Goal: Navigation & Orientation: Find specific page/section

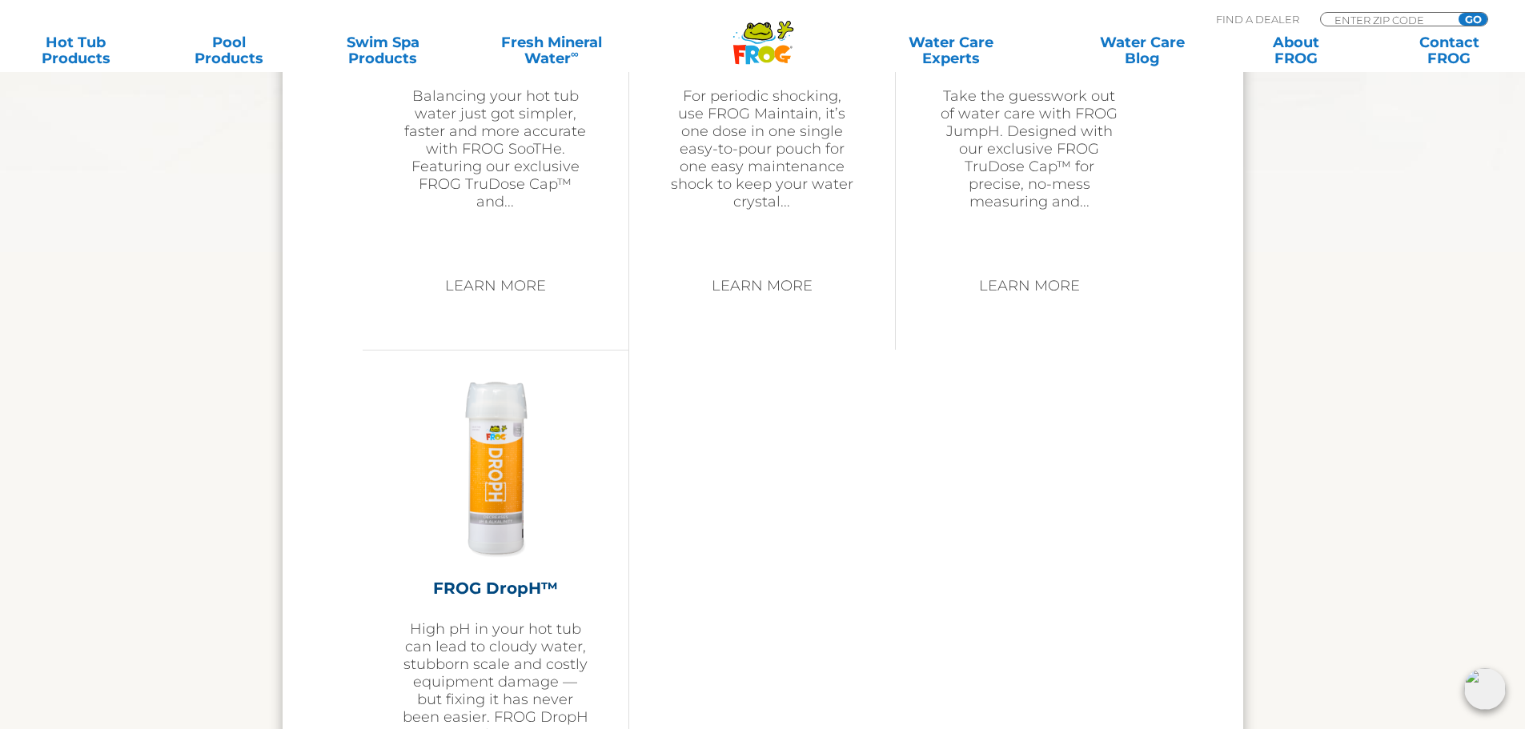
scroll to position [3121, 0]
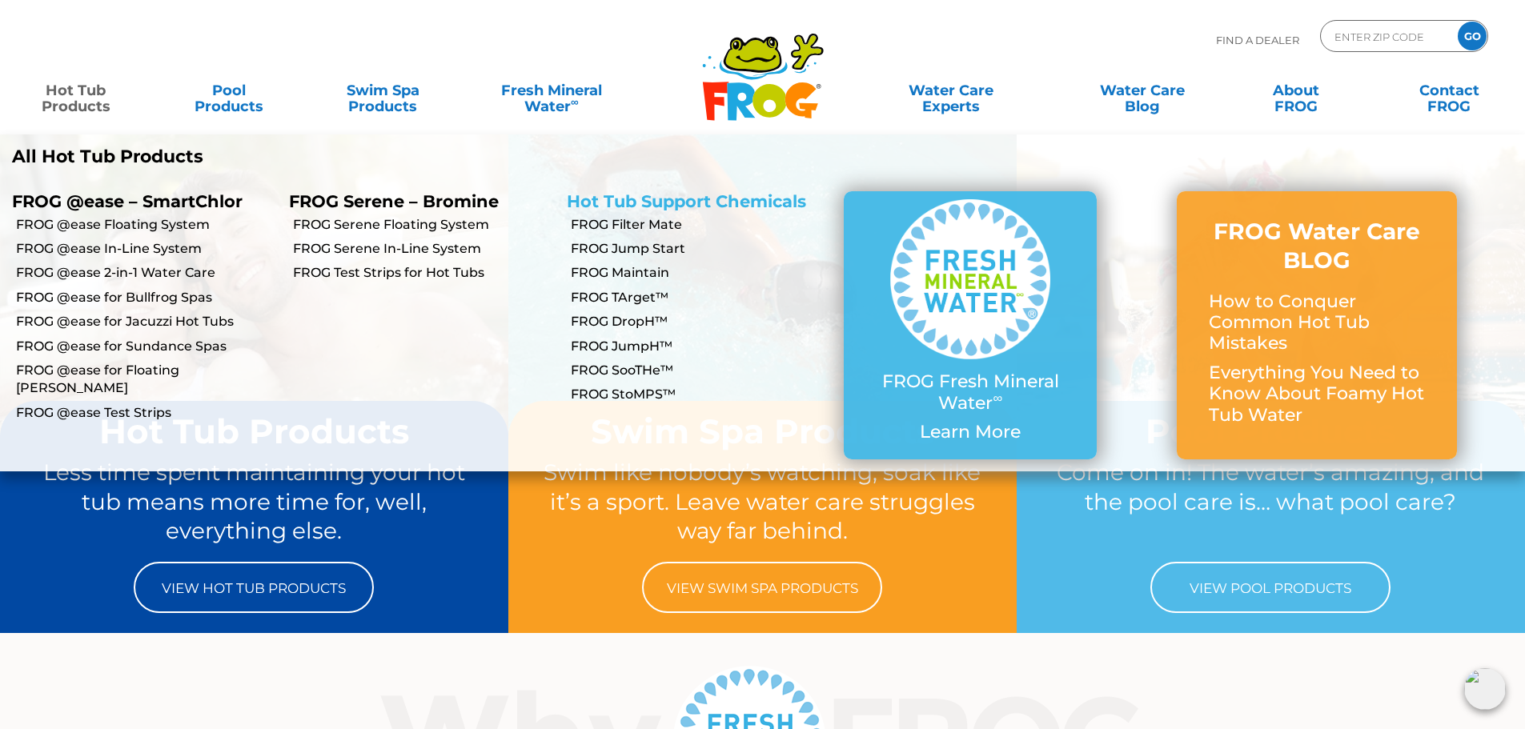
click at [677, 202] on link "Hot Tub Support Chemicals" at bounding box center [686, 201] width 239 height 20
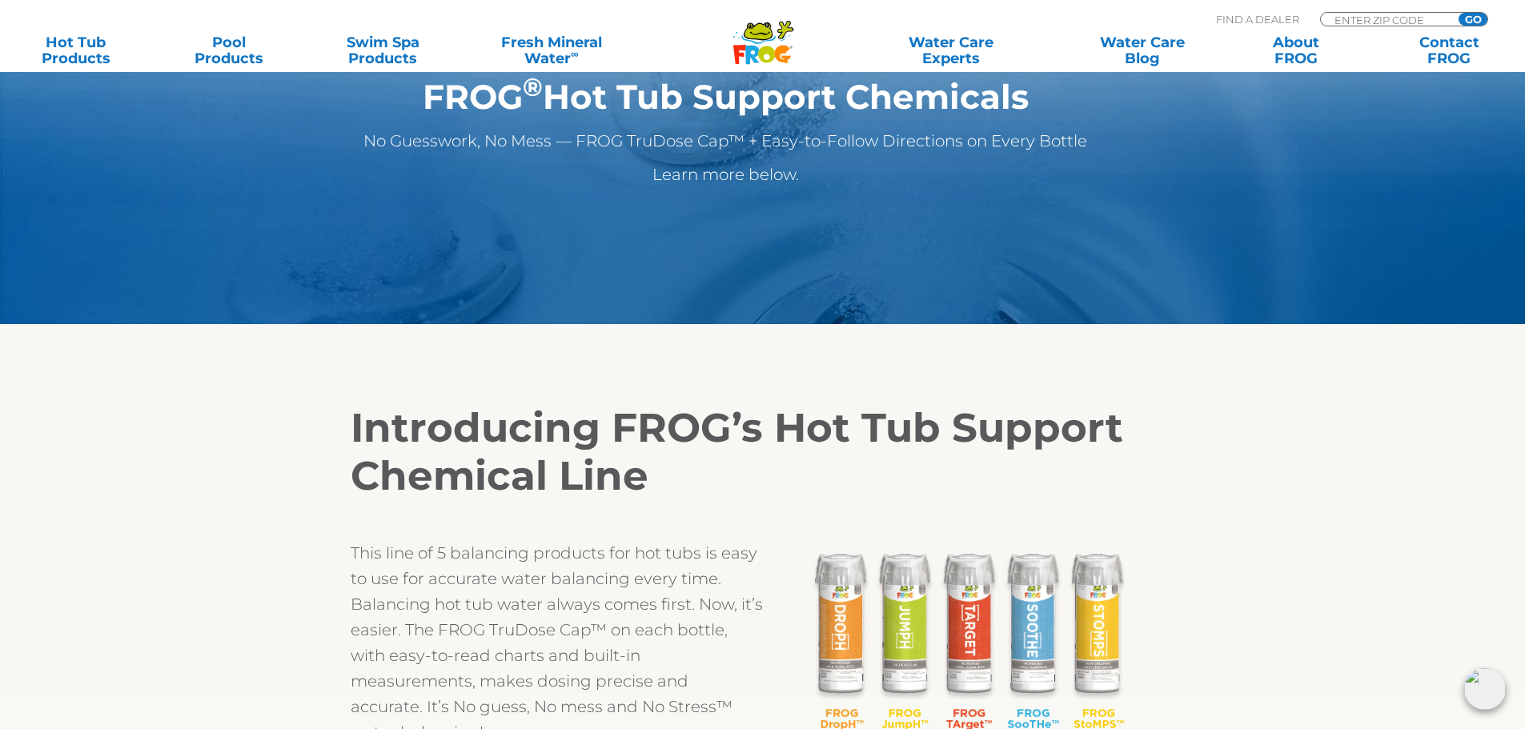
scroll to position [400, 0]
